Goal: Transaction & Acquisition: Purchase product/service

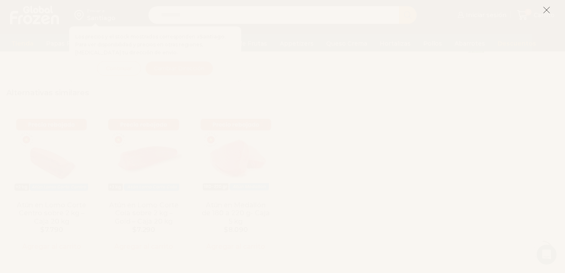
click at [547, 9] on icon at bounding box center [547, 10] width 8 height 8
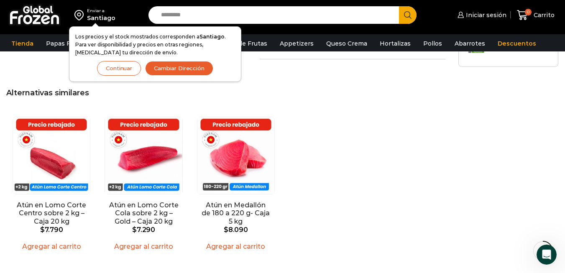
click at [119, 68] on button "Continuar" at bounding box center [119, 68] width 44 height 15
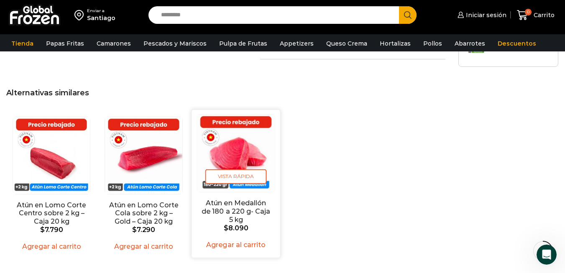
click at [236, 199] on link "Atún en Medallón de 180 a 220 g- Caja 5 kg" at bounding box center [236, 211] width 71 height 24
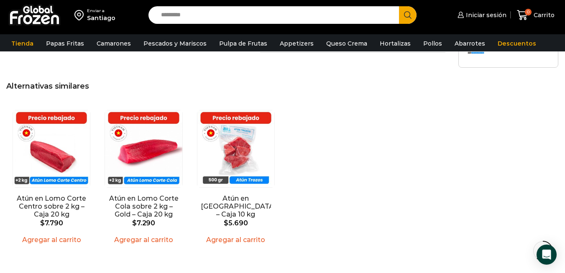
scroll to position [642, 0]
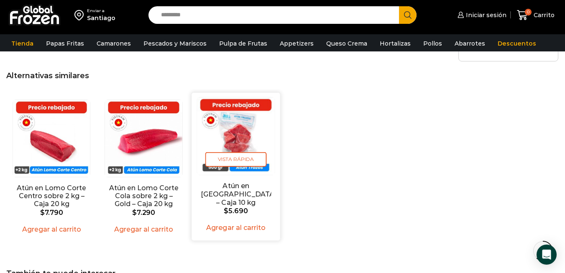
click at [238, 131] on img "3 / 3" at bounding box center [236, 136] width 78 height 78
click at [265, 202] on h2 "Atún en [GEOGRAPHIC_DATA] – Caja 10 kg" at bounding box center [236, 194] width 71 height 24
click at [248, 161] on span "Vista Rápida" at bounding box center [237, 159] width 62 height 15
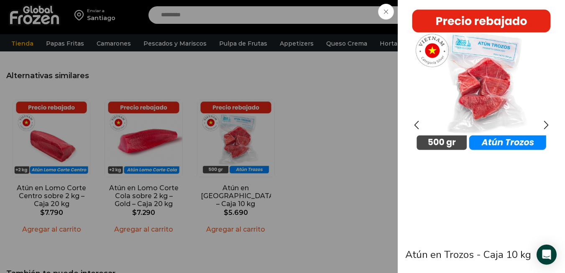
click at [505, 145] on img "1 / 3" at bounding box center [481, 81] width 151 height 151
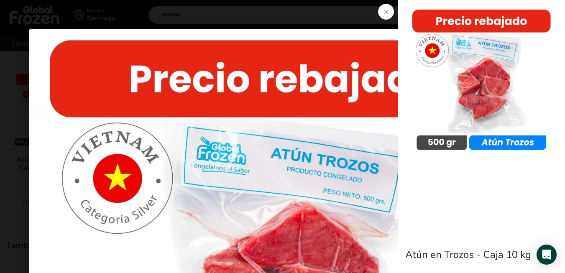
scroll to position [675, 0]
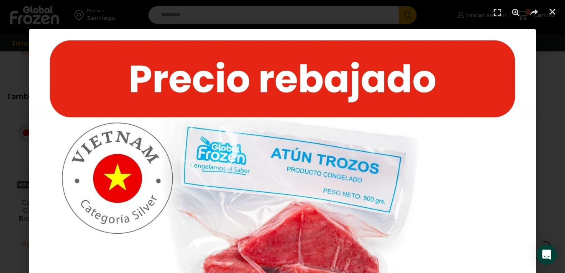
scroll to position [936, 0]
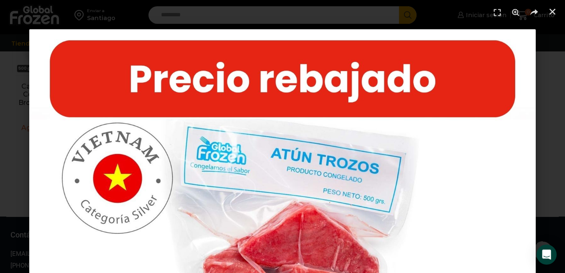
click at [293, 8] on header at bounding box center [282, 12] width 565 height 25
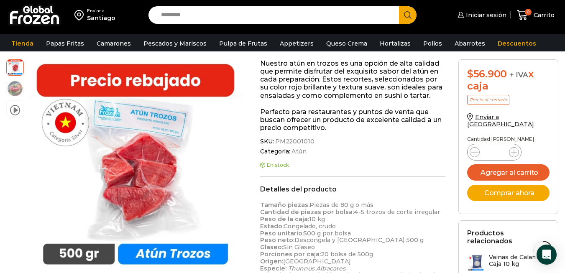
scroll to position [121, 0]
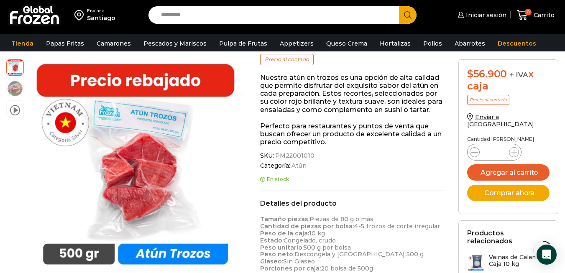
click at [475, 149] on icon at bounding box center [475, 152] width 7 height 7
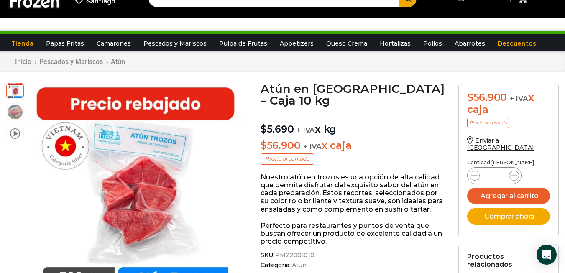
scroll to position [0, 0]
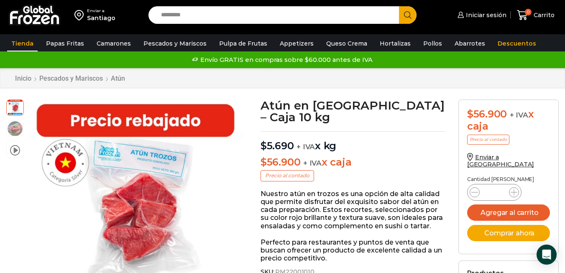
click at [24, 43] on link "Tienda" at bounding box center [22, 44] width 31 height 16
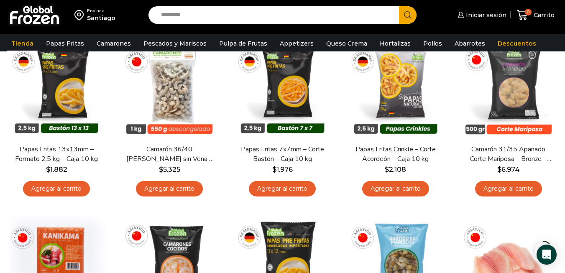
scroll to position [103, 0]
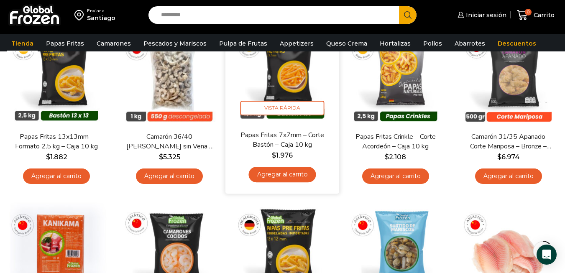
click at [292, 77] on img at bounding box center [282, 73] width 101 height 101
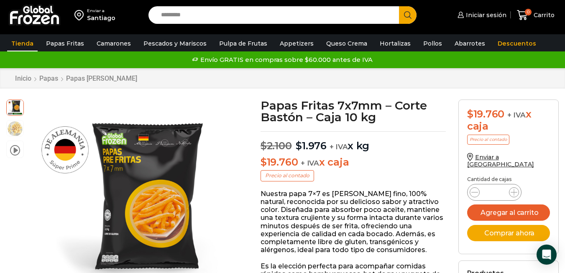
click at [25, 41] on link "Tienda" at bounding box center [22, 44] width 31 height 16
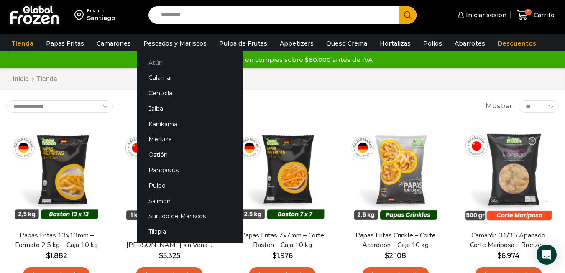
click at [155, 62] on link "Atún" at bounding box center [189, 62] width 105 height 15
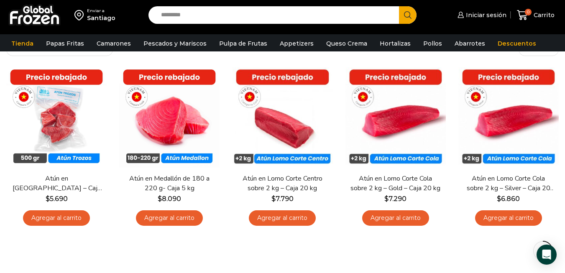
scroll to position [60, 0]
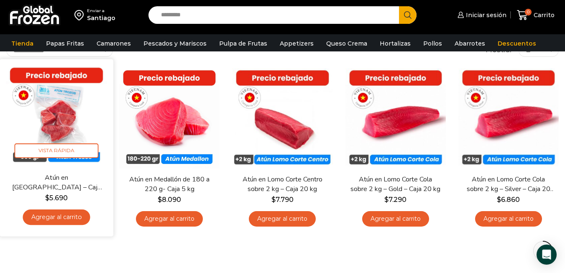
click at [49, 216] on link "Agregar al carrito" at bounding box center [56, 217] width 67 height 15
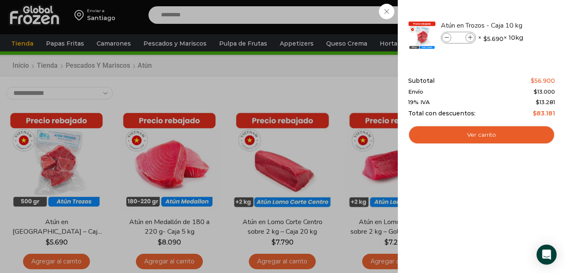
scroll to position [15, 0]
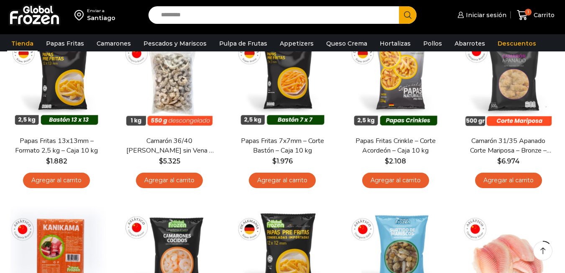
scroll to position [103, 0]
